Goal: Task Accomplishment & Management: Use online tool/utility

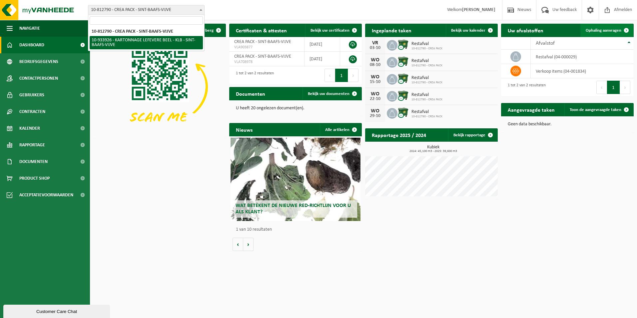
click at [600, 31] on span "Ophaling aanvragen" at bounding box center [604, 30] width 36 height 4
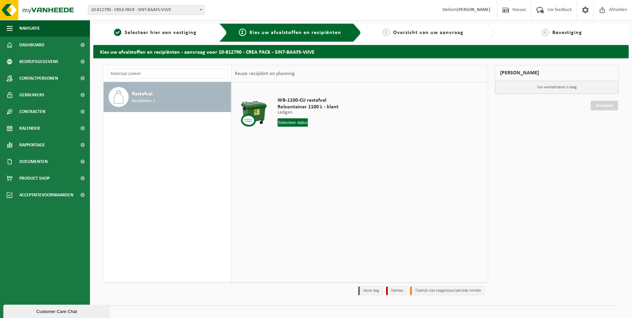
click at [181, 106] on div "Restafval Recipiënten: 1" at bounding box center [180, 97] width 97 height 20
click at [177, 140] on div "Restafval Recipiënten: 1" at bounding box center [168, 182] width 128 height 200
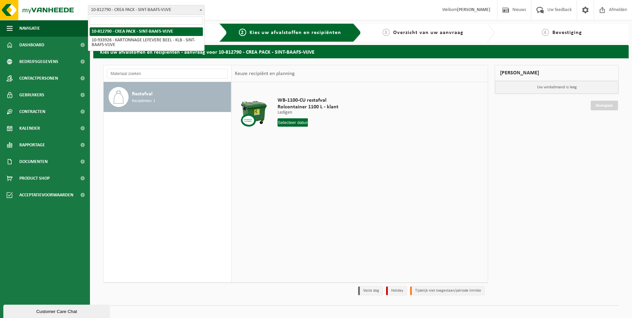
click at [184, 13] on span "10-812790 - CREA PACK - SINT-BAAFS-VIJVE" at bounding box center [146, 9] width 116 height 9
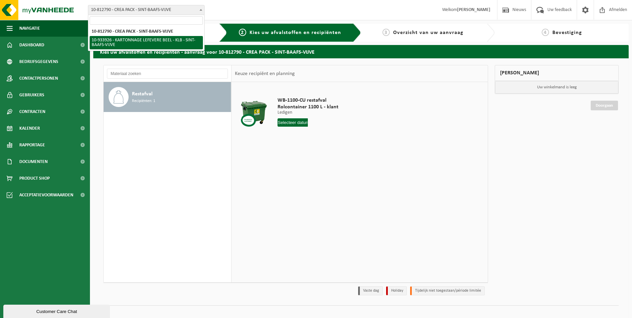
select select "136721"
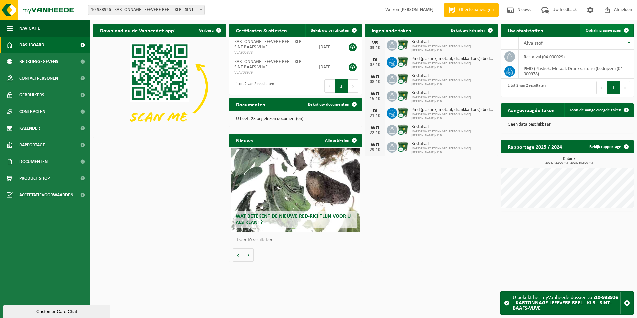
click at [598, 32] on span "Ophaling aanvragen" at bounding box center [604, 30] width 36 height 4
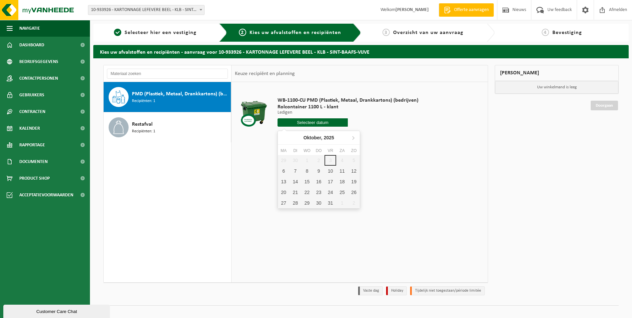
click at [296, 122] on input "text" at bounding box center [313, 122] width 71 height 8
click at [364, 128] on div "WB-1100-CU PMD (Plastiek, Metaal, Drankkartons) (bedrijven) Rolcontainer 1100 L…" at bounding box center [348, 113] width 148 height 46
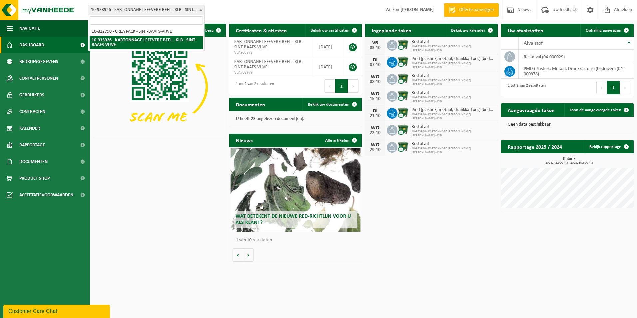
click at [201, 8] on span at bounding box center [201, 9] width 7 height 9
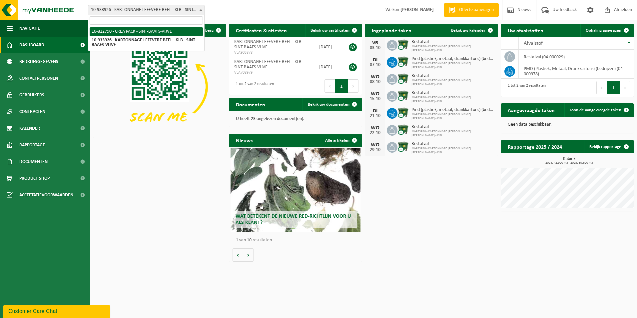
select select "129953"
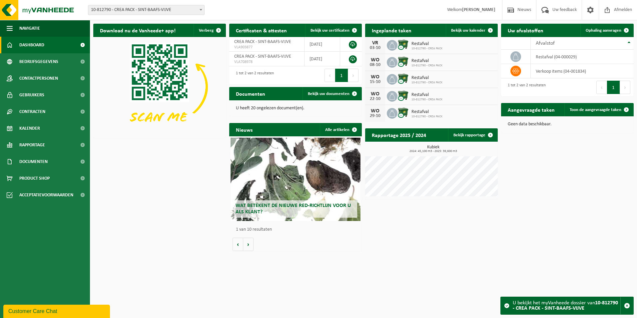
click at [138, 7] on span "10-812790 - CREA PACK - SINT-BAAFS-VIJVE" at bounding box center [146, 9] width 116 height 9
select select "136721"
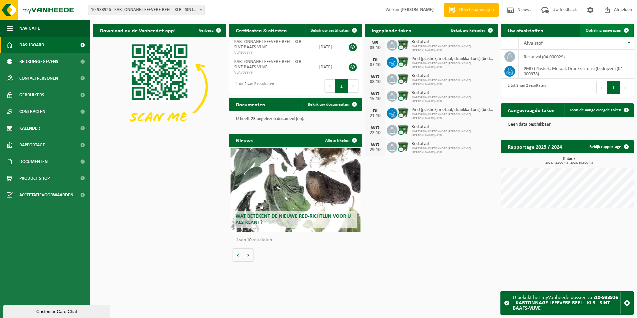
click at [619, 32] on span "Ophaling aanvragen" at bounding box center [604, 30] width 36 height 4
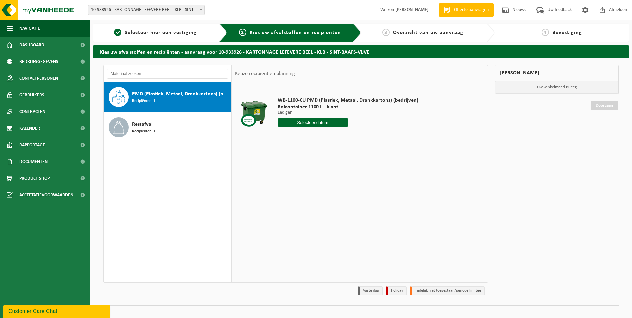
click at [290, 119] on input "text" at bounding box center [313, 122] width 71 height 8
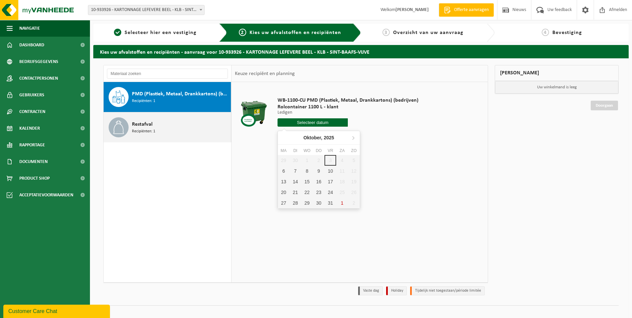
click at [203, 125] on div "Restafval Recipiënten: 1" at bounding box center [180, 127] width 97 height 20
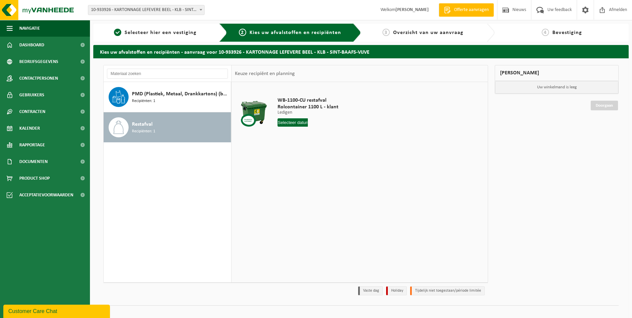
click at [303, 121] on input "text" at bounding box center [293, 122] width 31 height 8
click at [304, 170] on div "29 30 1 2 3 4 5 6 7 8 9 10 11 12 13 14 15 16 17 18 19 20 21 22 23 24 25 26 27 2…" at bounding box center [319, 181] width 82 height 53
click at [304, 173] on div "29 30 1 2 3 4 5 6 7 8 9 10 11 12 13 14 15 16 17 18 19 20 21 22 23 24 25 26 27 2…" at bounding box center [319, 181] width 82 height 53
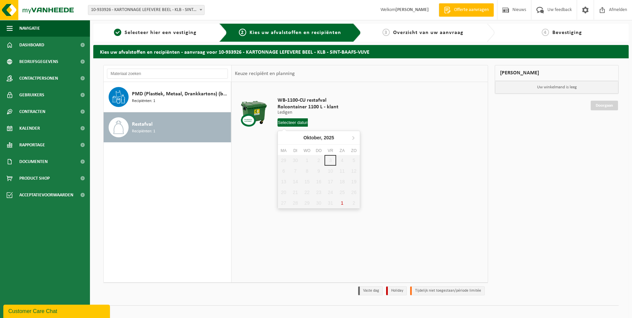
click at [227, 155] on div "PMD (Plastiek, Metaal, Drankkartons) (bedrijven) Recipiënten: 1 Restafval Recip…" at bounding box center [168, 182] width 128 height 200
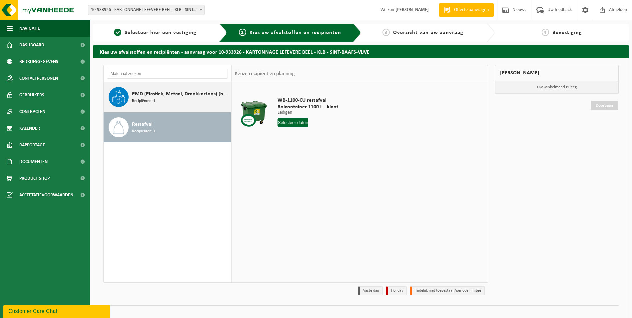
click at [148, 83] on div "PMD (Plastiek, Metaal, Drankkartons) (bedrijven) Recipiënten: 1" at bounding box center [168, 97] width 128 height 30
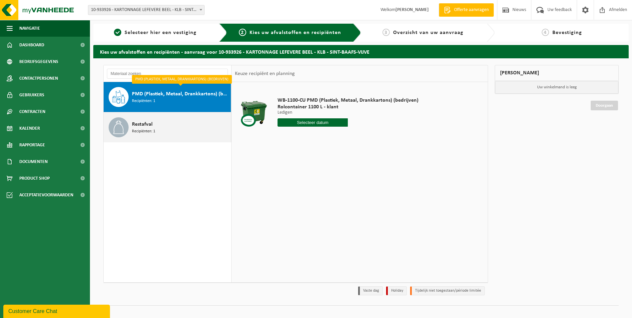
click at [152, 118] on div "Restafval Recipiënten: 1" at bounding box center [180, 127] width 97 height 20
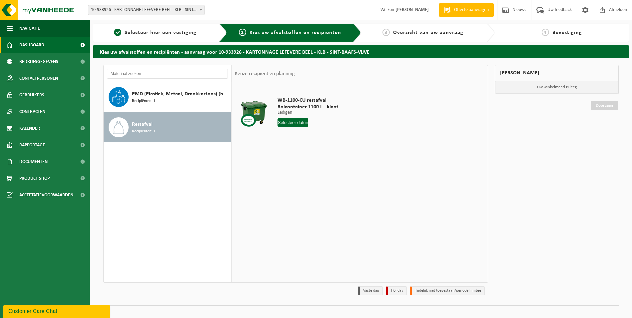
click at [43, 47] on span "Dashboard" at bounding box center [31, 45] width 25 height 17
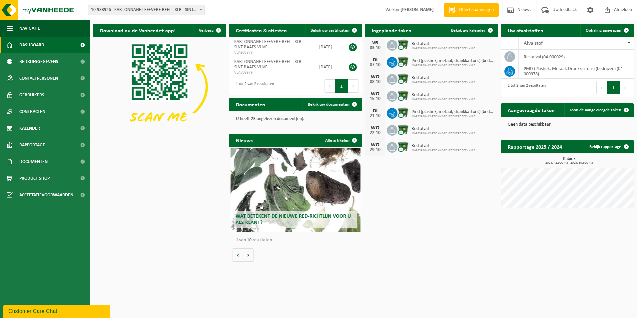
click at [293, 188] on div "Wat betekent de nieuwe RED-richtlijn voor u als klant?" at bounding box center [296, 189] width 130 height 83
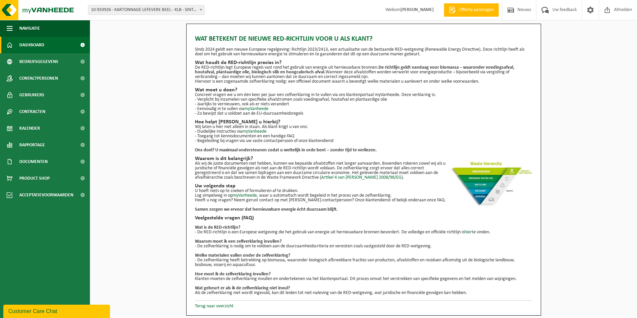
click at [19, 48] on link "Dashboard" at bounding box center [45, 45] width 90 height 17
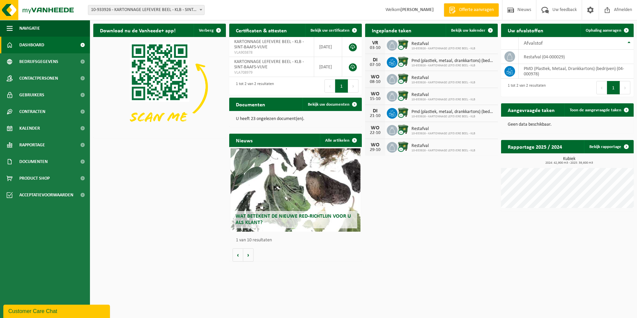
click at [221, 2] on div "Vestiging: 10-812790 - CREA PACK - SINT-BAAFS-VIJVE 10-933926 - KARTONNAGE LEFE…" at bounding box center [318, 10] width 637 height 20
click at [51, 170] on link "Product Shop" at bounding box center [45, 178] width 90 height 17
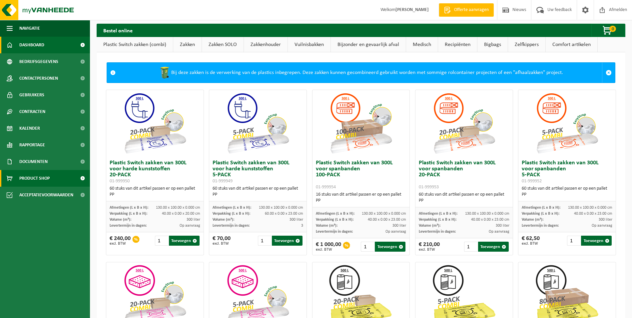
click at [35, 46] on span "Dashboard" at bounding box center [31, 45] width 25 height 17
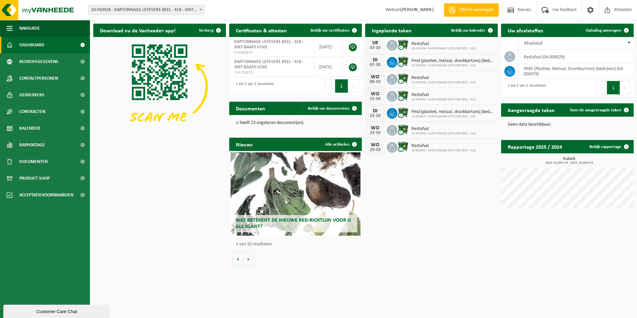
click at [90, 245] on div "Download nu de Vanheede+ app! Verberg Certificaten & attesten Bekijk uw certifi…" at bounding box center [363, 144] width 547 height 249
click at [115, 248] on div "Download nu de Vanheede+ app! Verberg Certificaten & attesten Bekijk uw certifi…" at bounding box center [364, 144] width 544 height 249
click at [213, 154] on div "Download nu de Vanheede+ app! Verberg Certificaten & attesten Bekijk uw certifi…" at bounding box center [364, 144] width 544 height 249
click at [232, 7] on div "Vestiging: 10-812790 - CREA PACK - SINT-BAAFS-VIJVE 10-933926 - KARTONNAGE LEFE…" at bounding box center [318, 10] width 637 height 20
